Goal: Find specific page/section: Find specific page/section

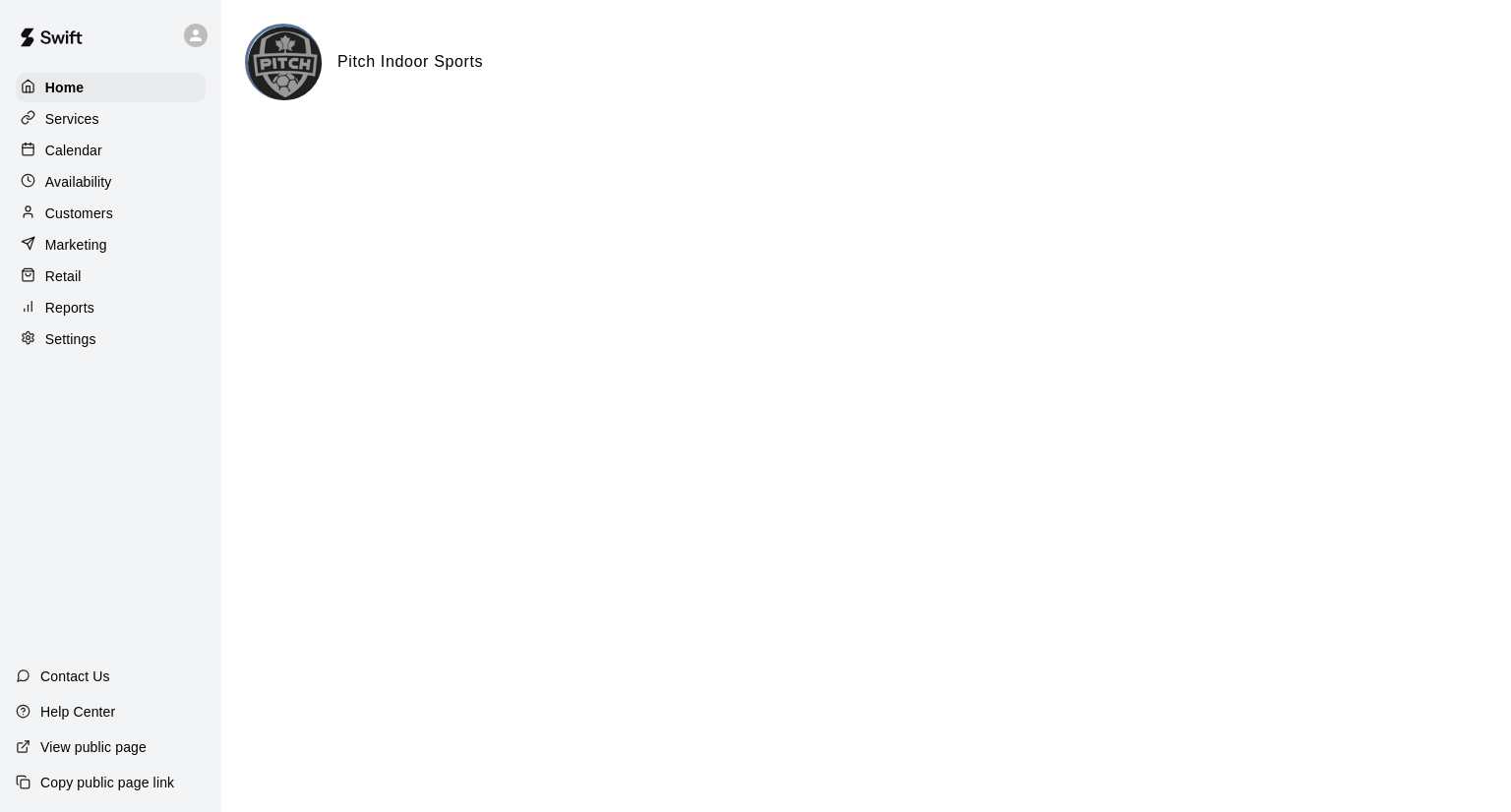
drag, startPoint x: 77, startPoint y: 184, endPoint x: 110, endPoint y: 184, distance: 33.0
click at [77, 184] on p "Availability" at bounding box center [79, 182] width 67 height 20
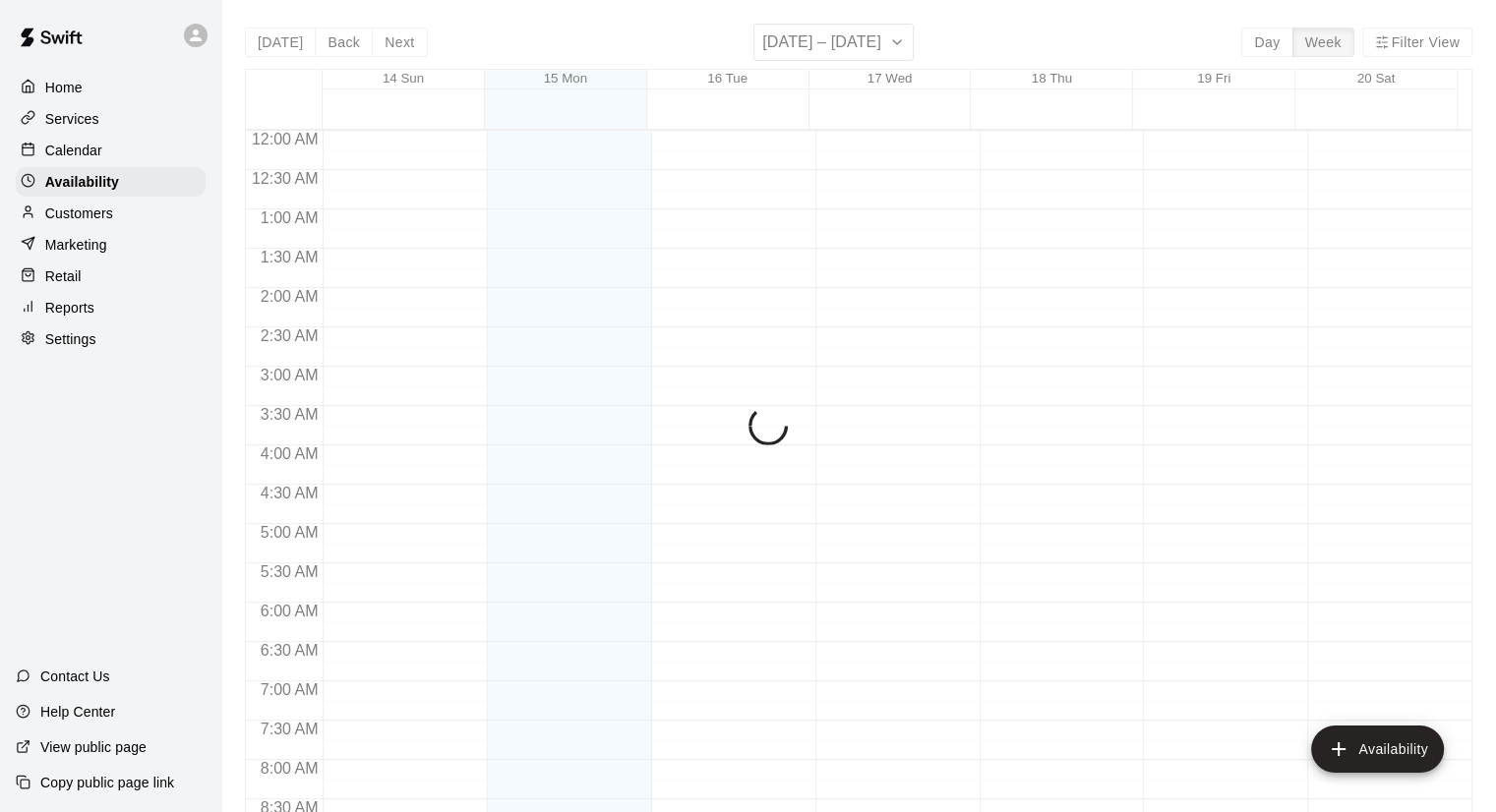
scroll to position [878, 0]
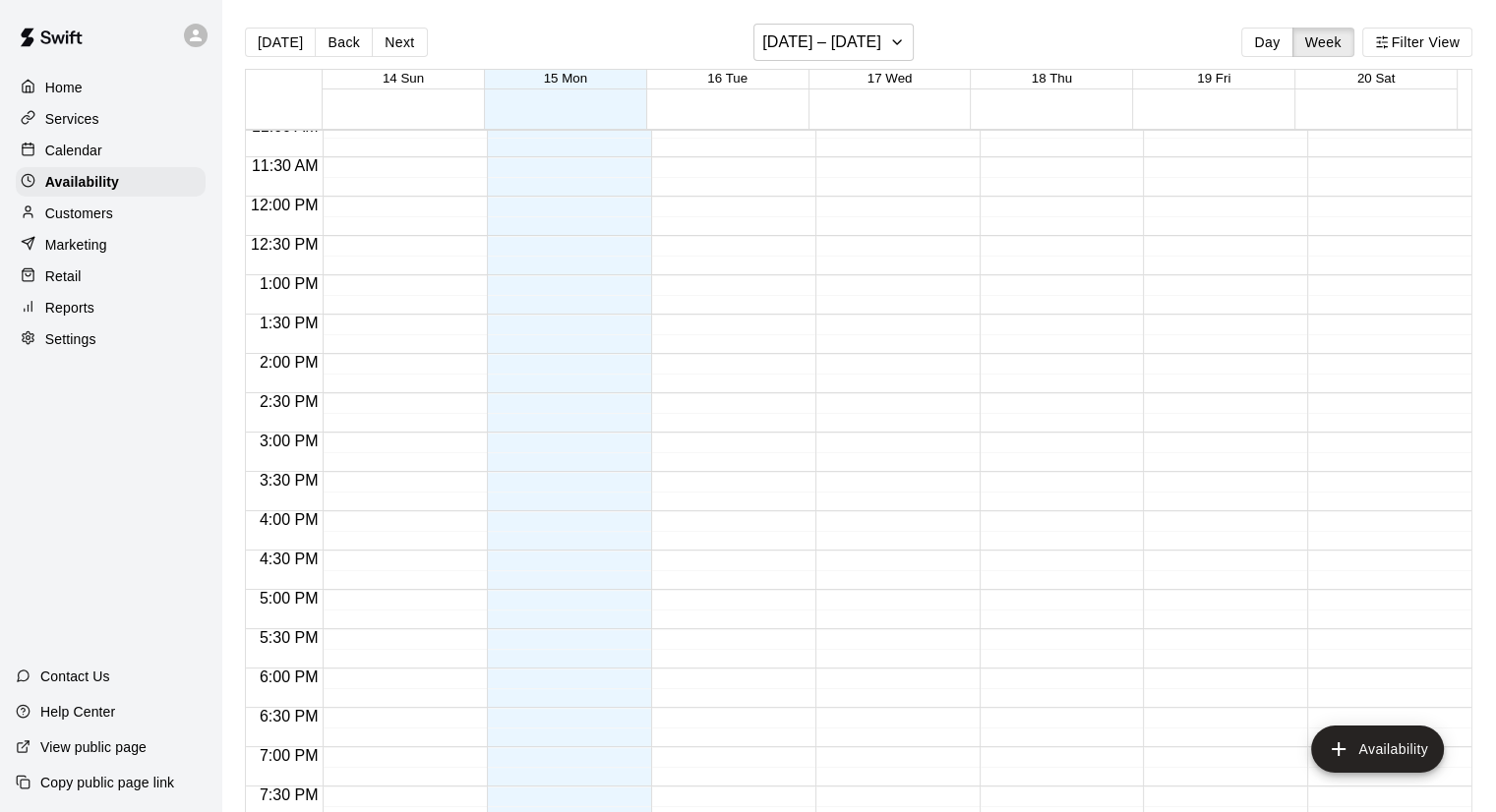
click at [92, 150] on p "Calendar" at bounding box center [74, 150] width 57 height 20
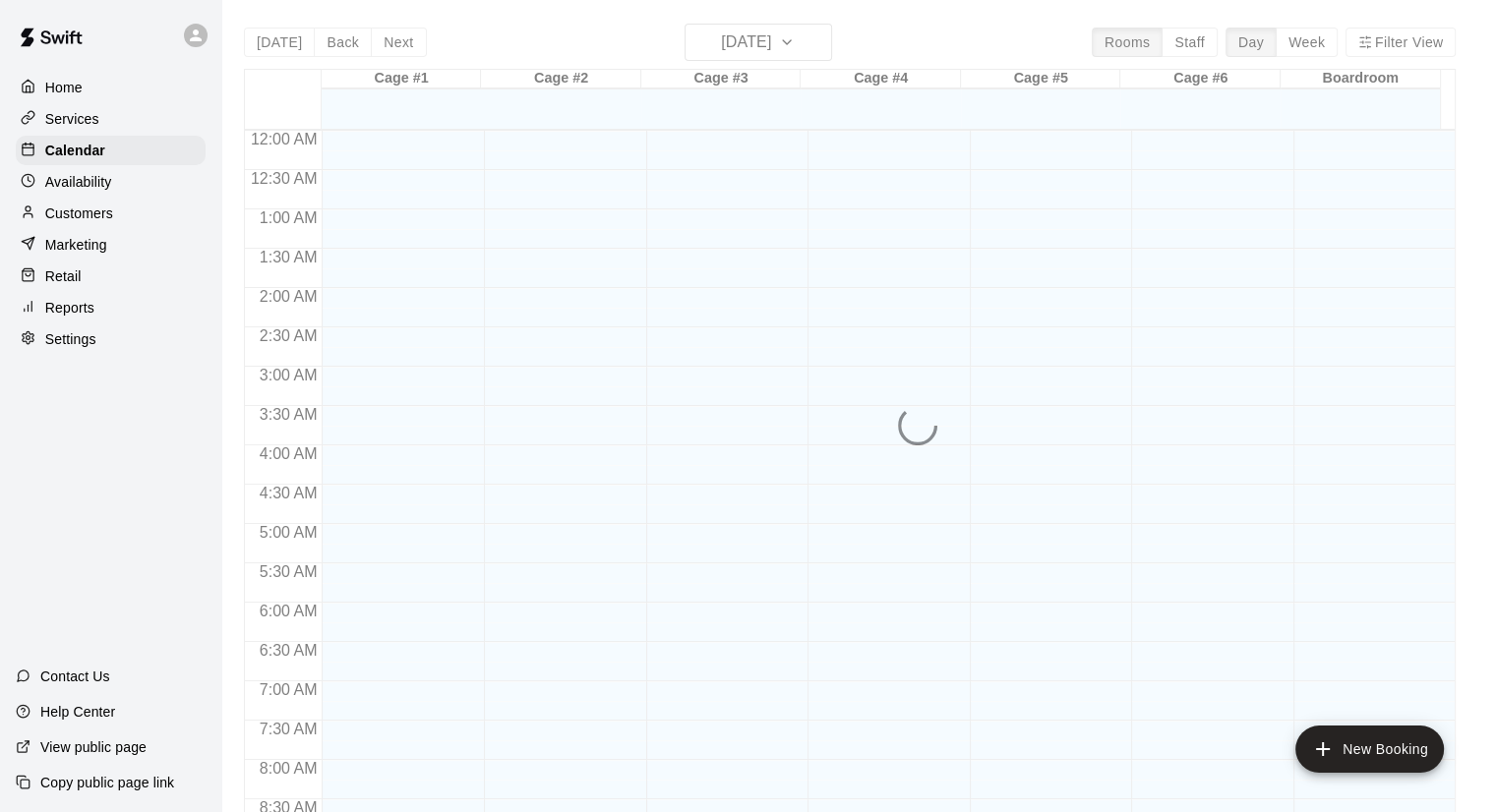
scroll to position [878, 0]
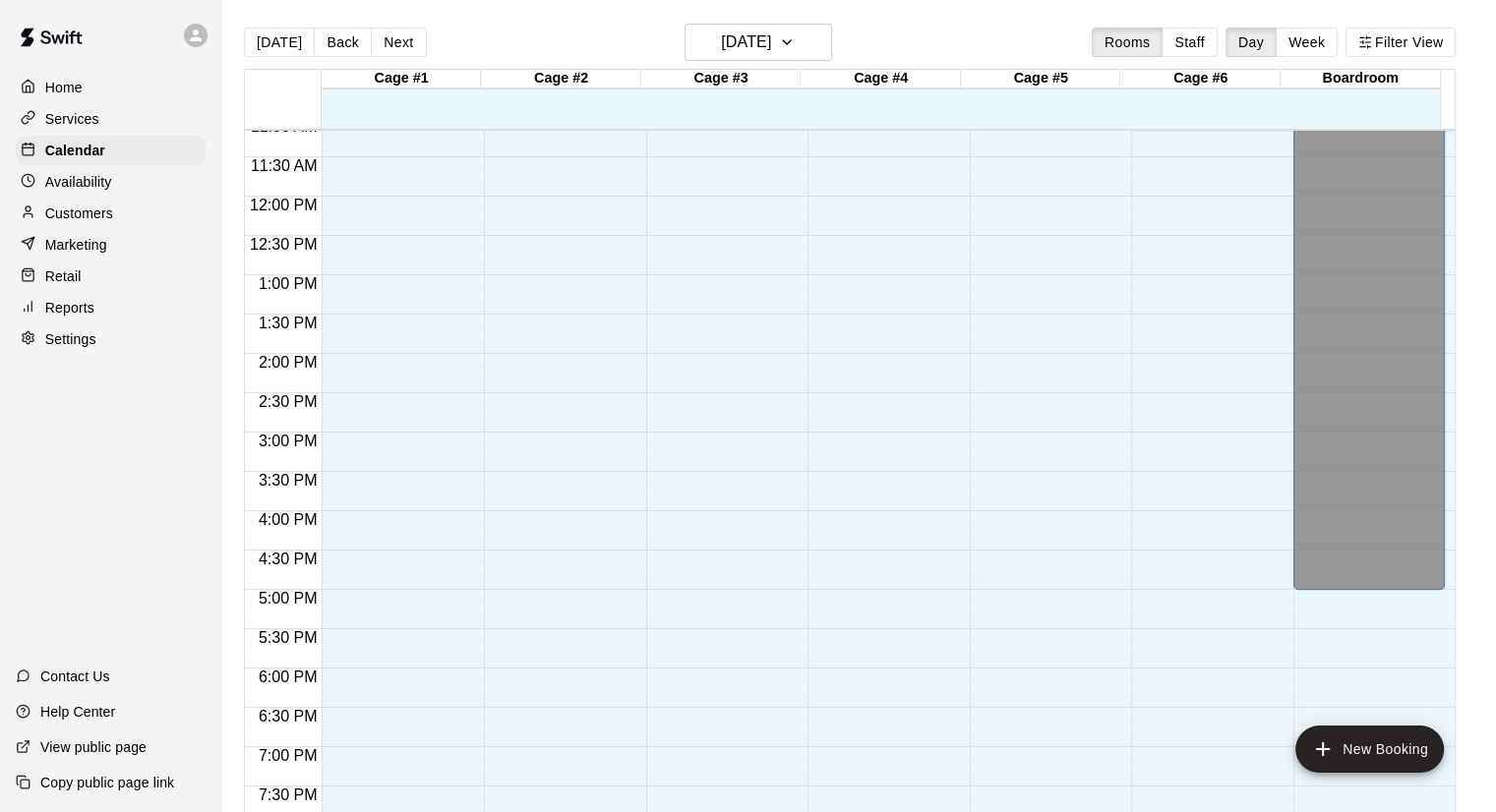
click at [94, 126] on p "Services" at bounding box center [72, 119] width 54 height 20
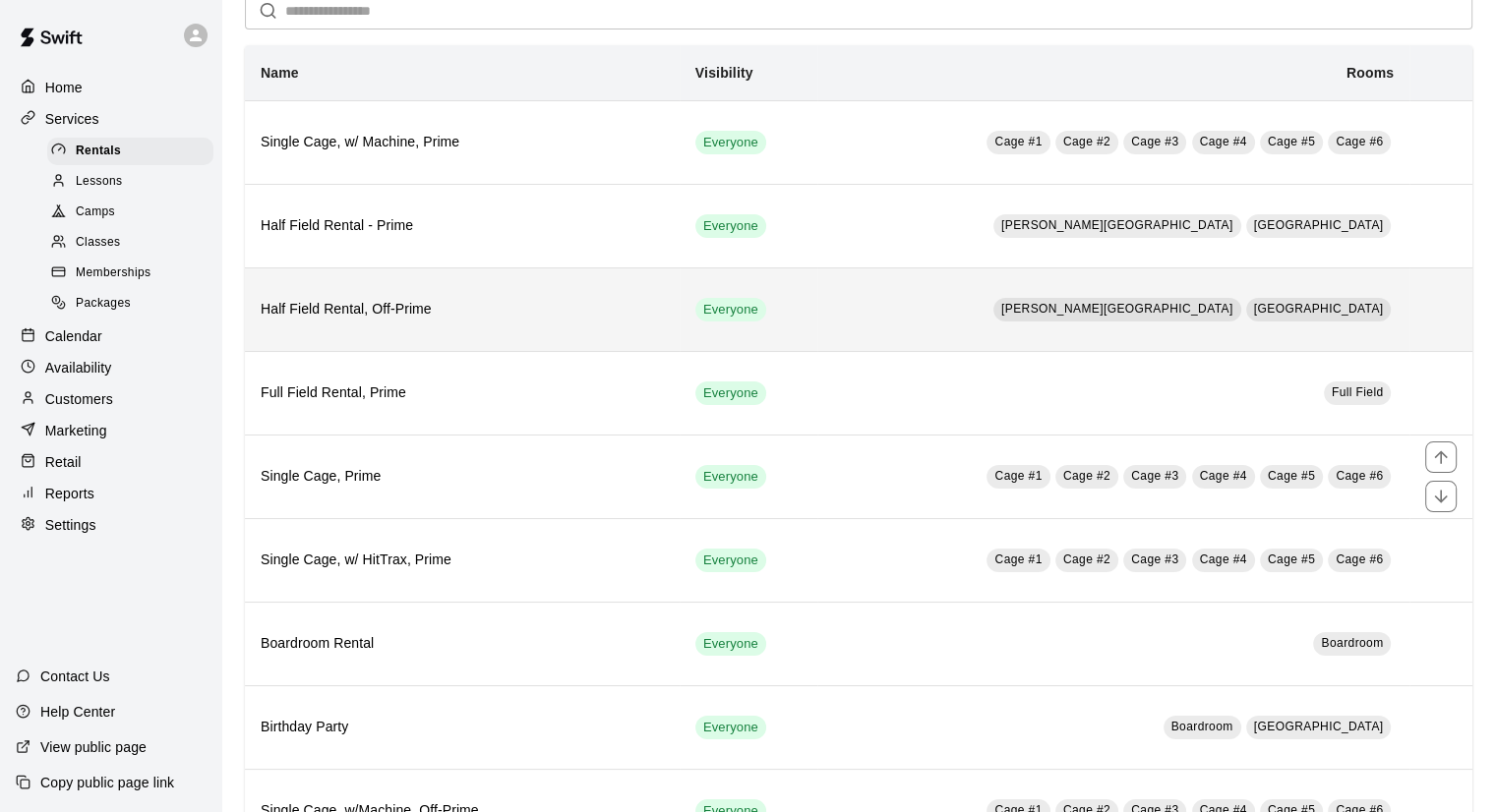
scroll to position [197, 0]
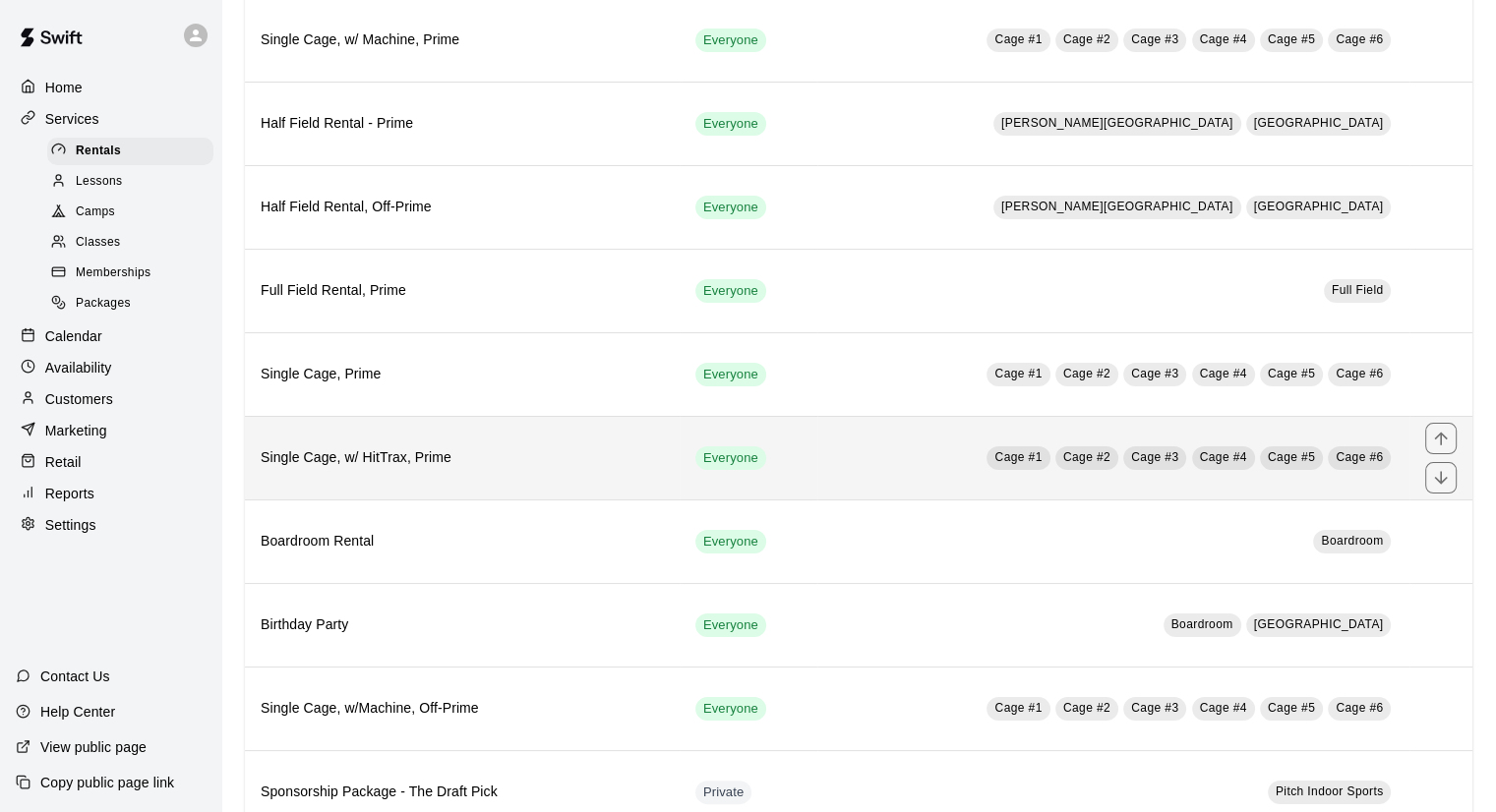
click at [419, 476] on th "Single Cage, w/ HitTrax, Prime" at bounding box center [462, 458] width 434 height 84
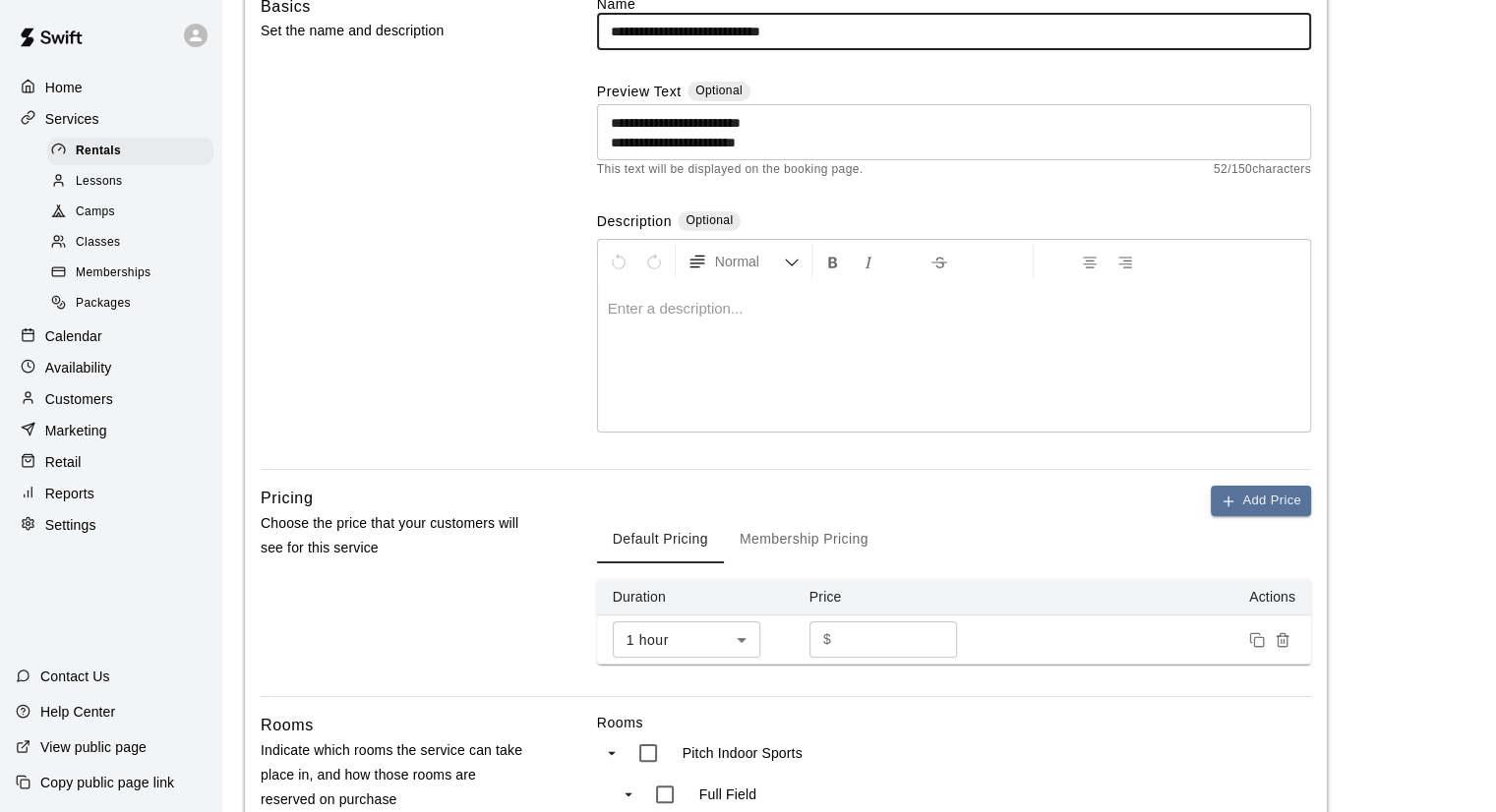
scroll to position [197, 0]
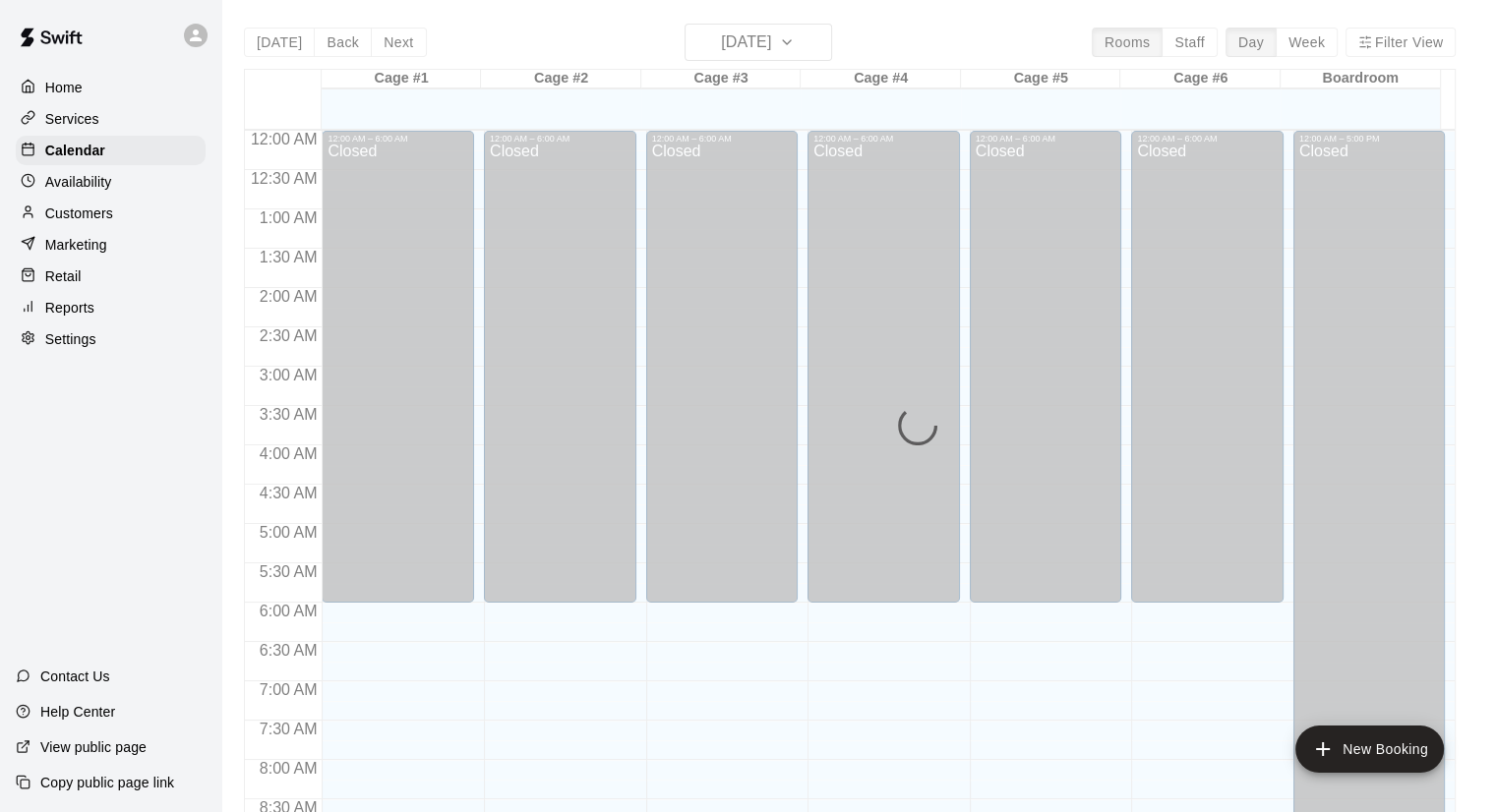
scroll to position [878, 0]
